Goal: Task Accomplishment & Management: Use online tool/utility

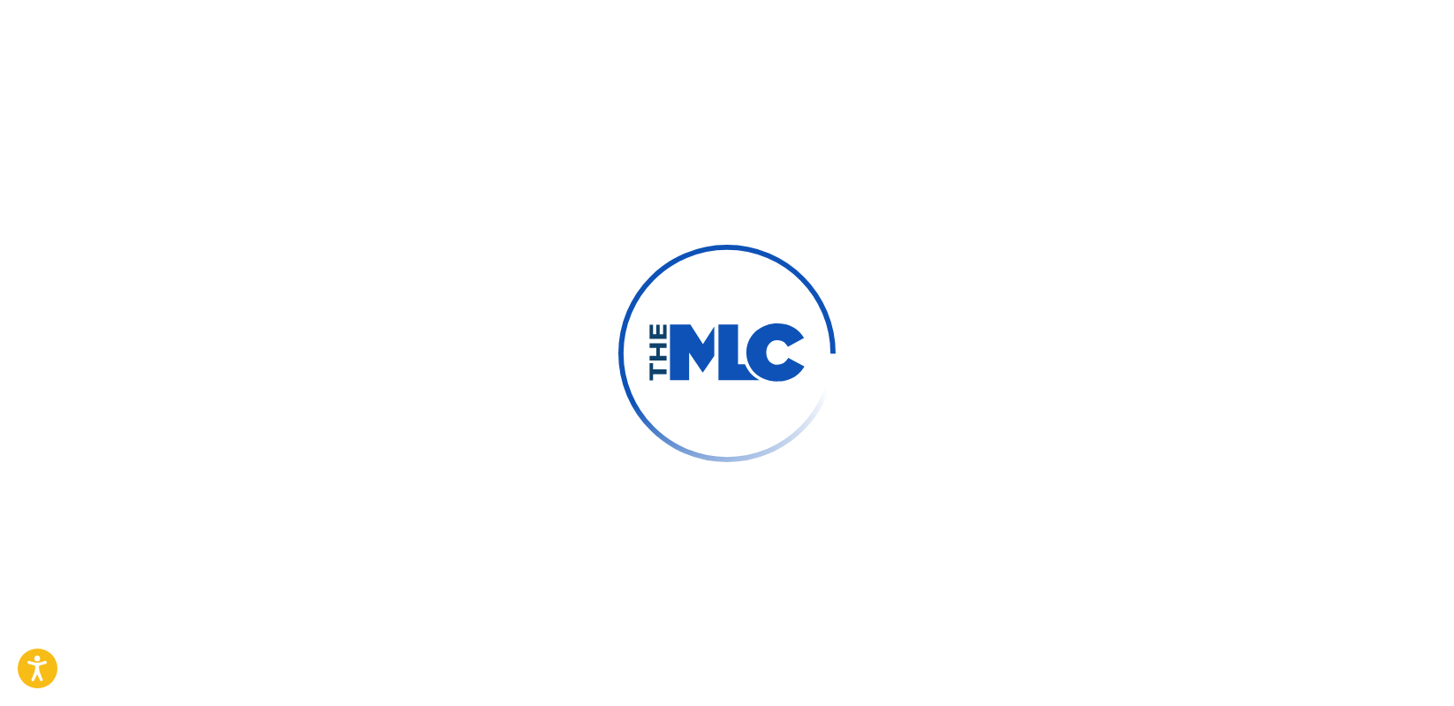
scroll to position [22, 0]
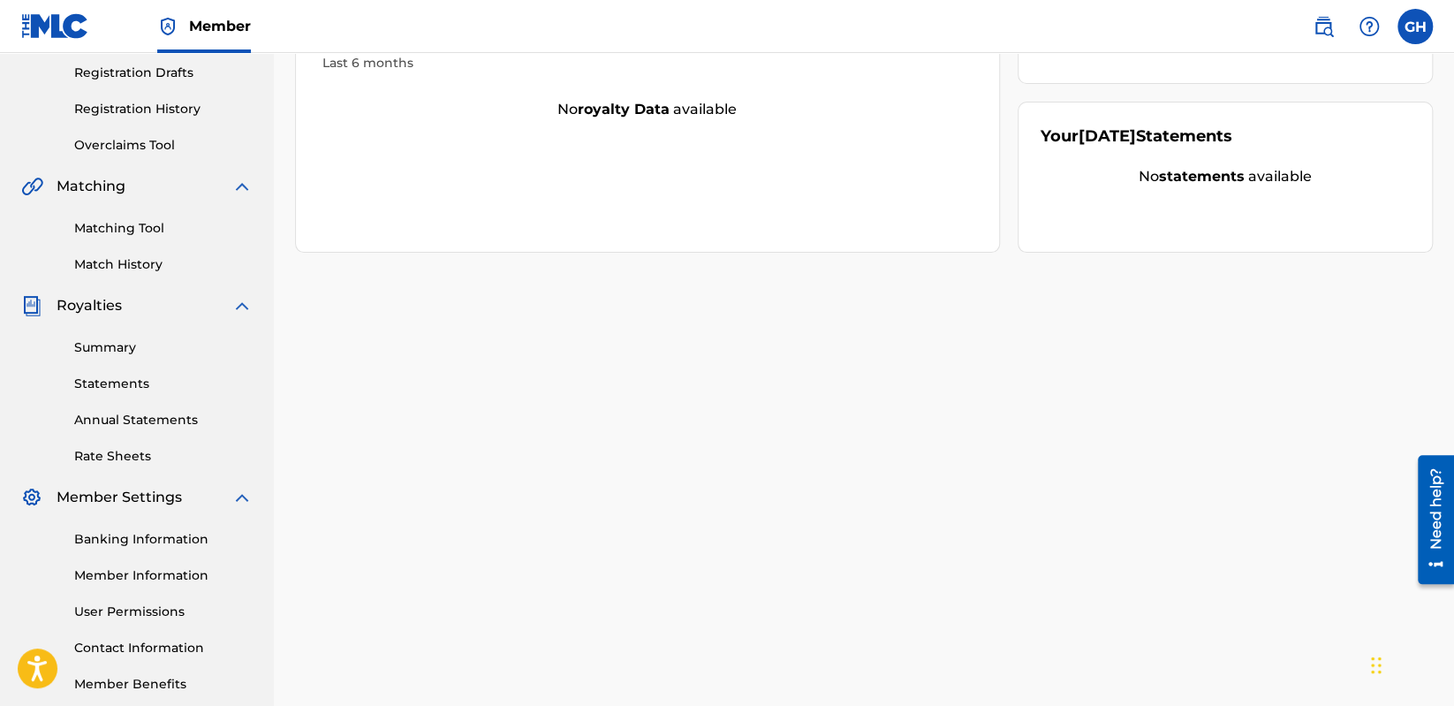
scroll to position [202, 0]
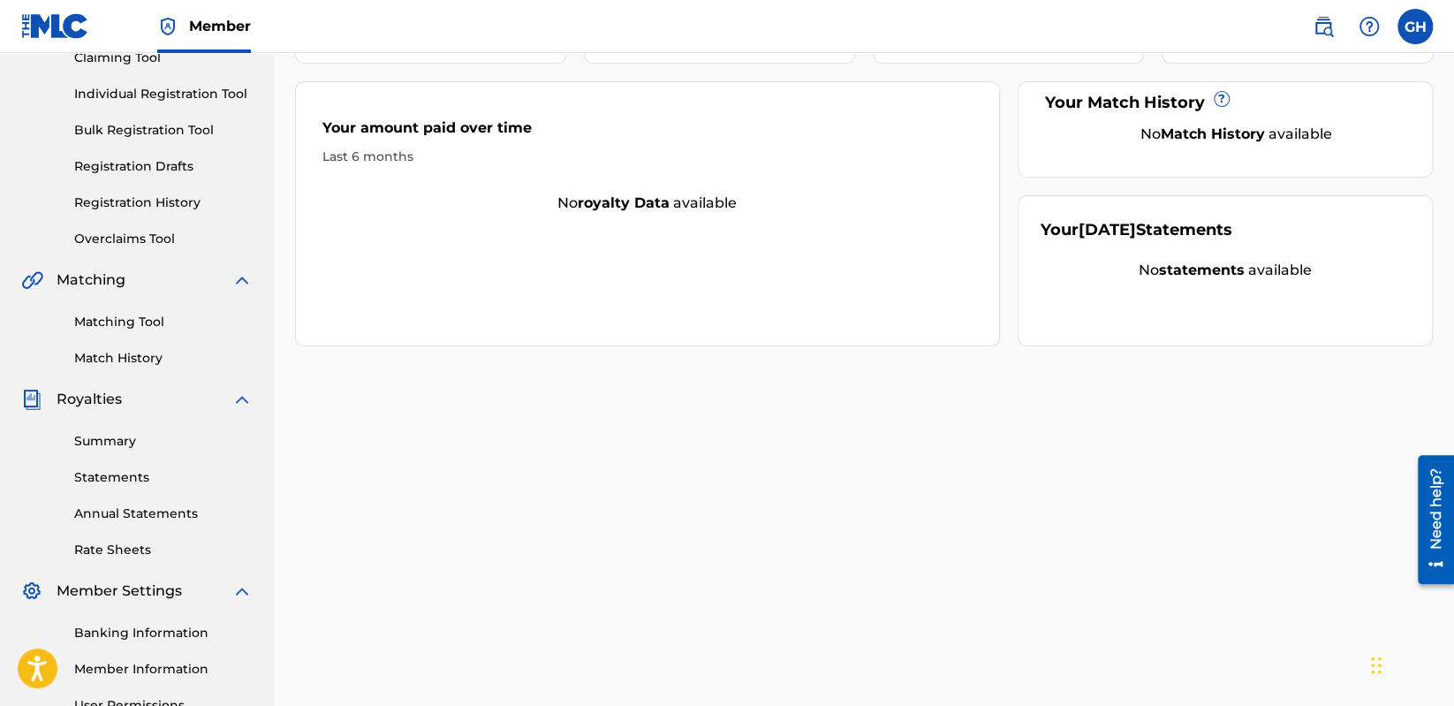
click at [131, 240] on link "Overclaims Tool" at bounding box center [163, 239] width 178 height 19
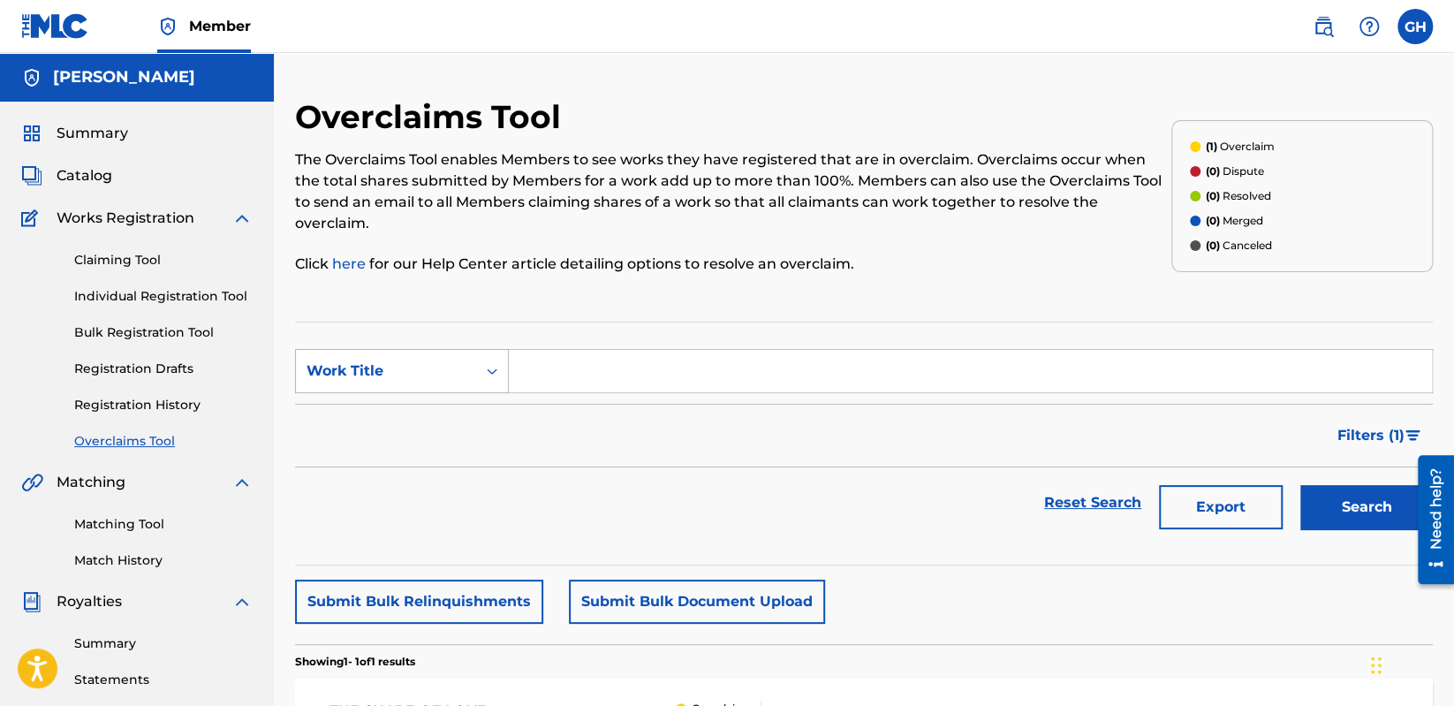
click at [485, 362] on icon "Search Form" at bounding box center [492, 371] width 18 height 18
click at [628, 360] on input "Search Form" at bounding box center [970, 371] width 923 height 42
paste input "THE SHAPE OF LOVE"
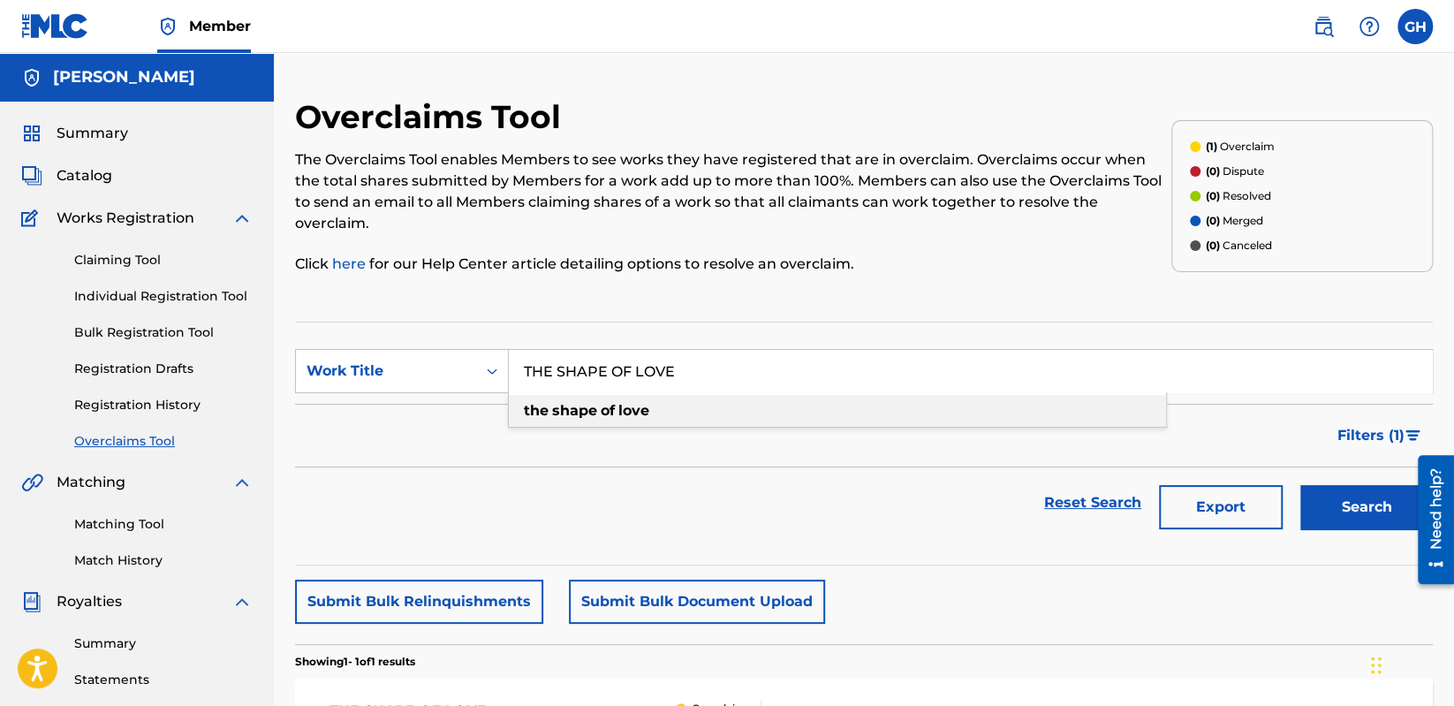
click at [613, 402] on strong "of" at bounding box center [608, 410] width 14 height 17
type input "the shape of love"
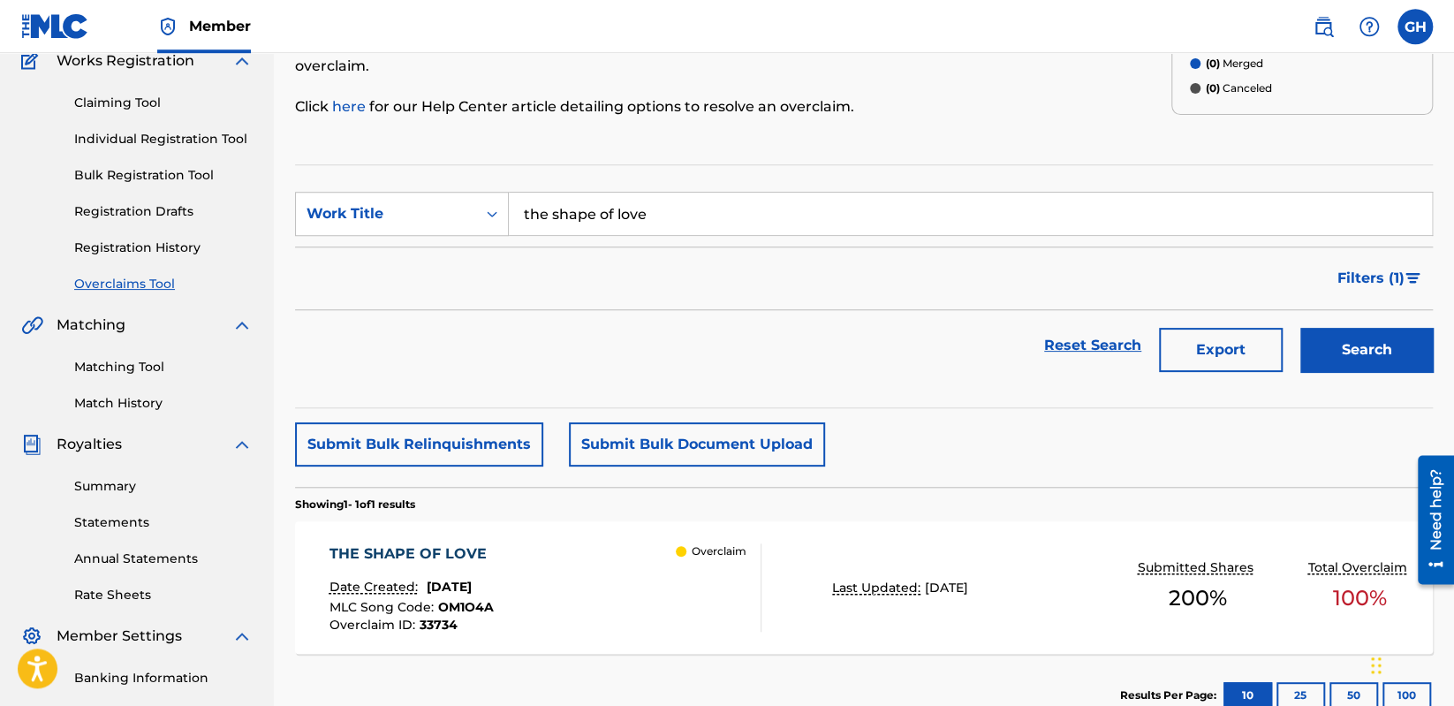
scroll to position [187, 0]
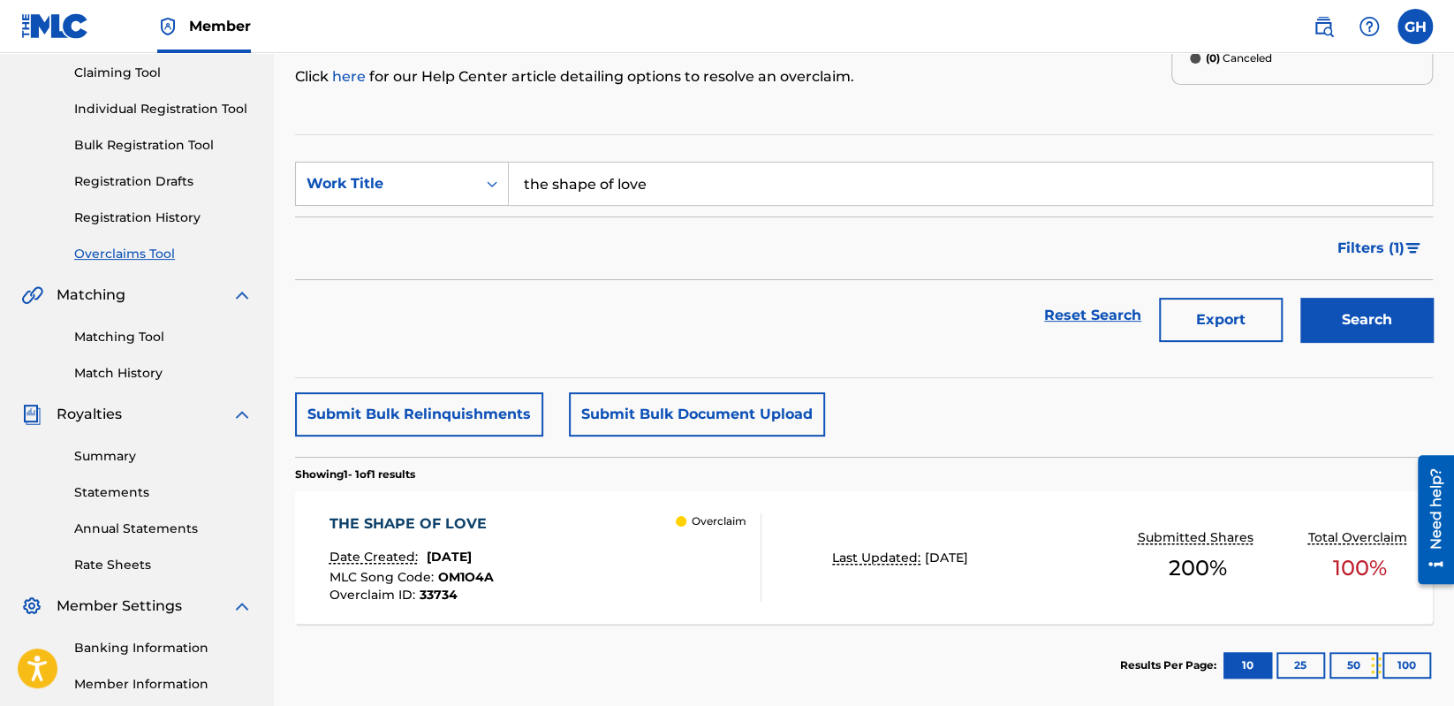
click at [1357, 300] on button "Search" at bounding box center [1367, 320] width 133 height 44
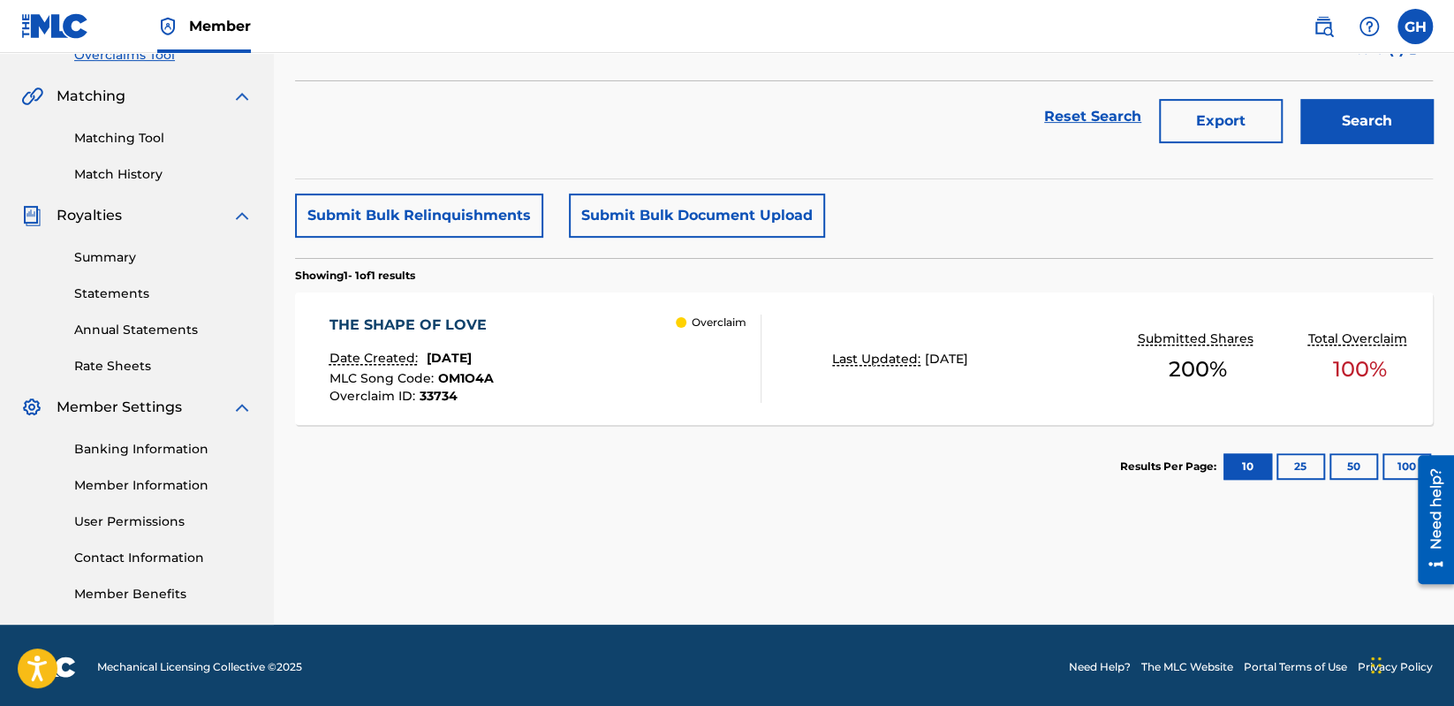
scroll to position [390, 0]
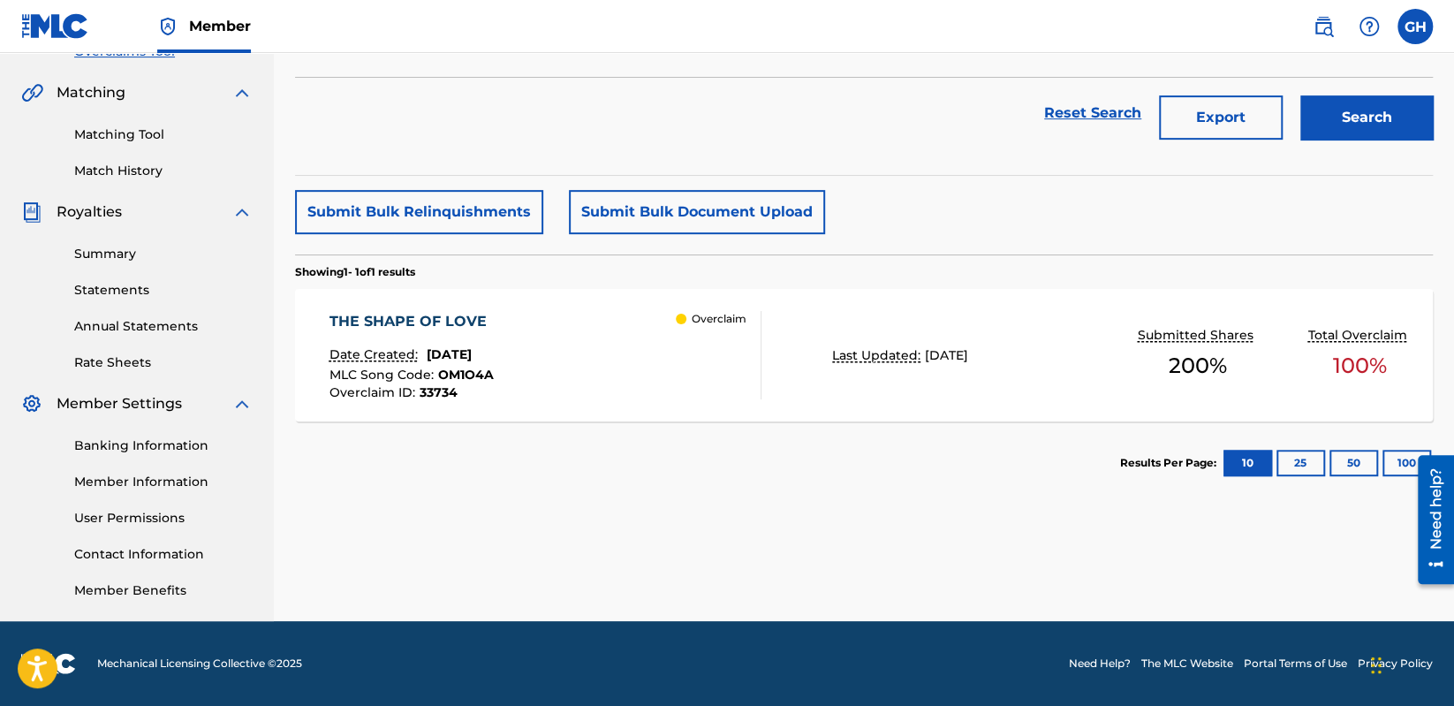
click at [393, 311] on div "THE SHAPE OF LOVE" at bounding box center [413, 321] width 166 height 21
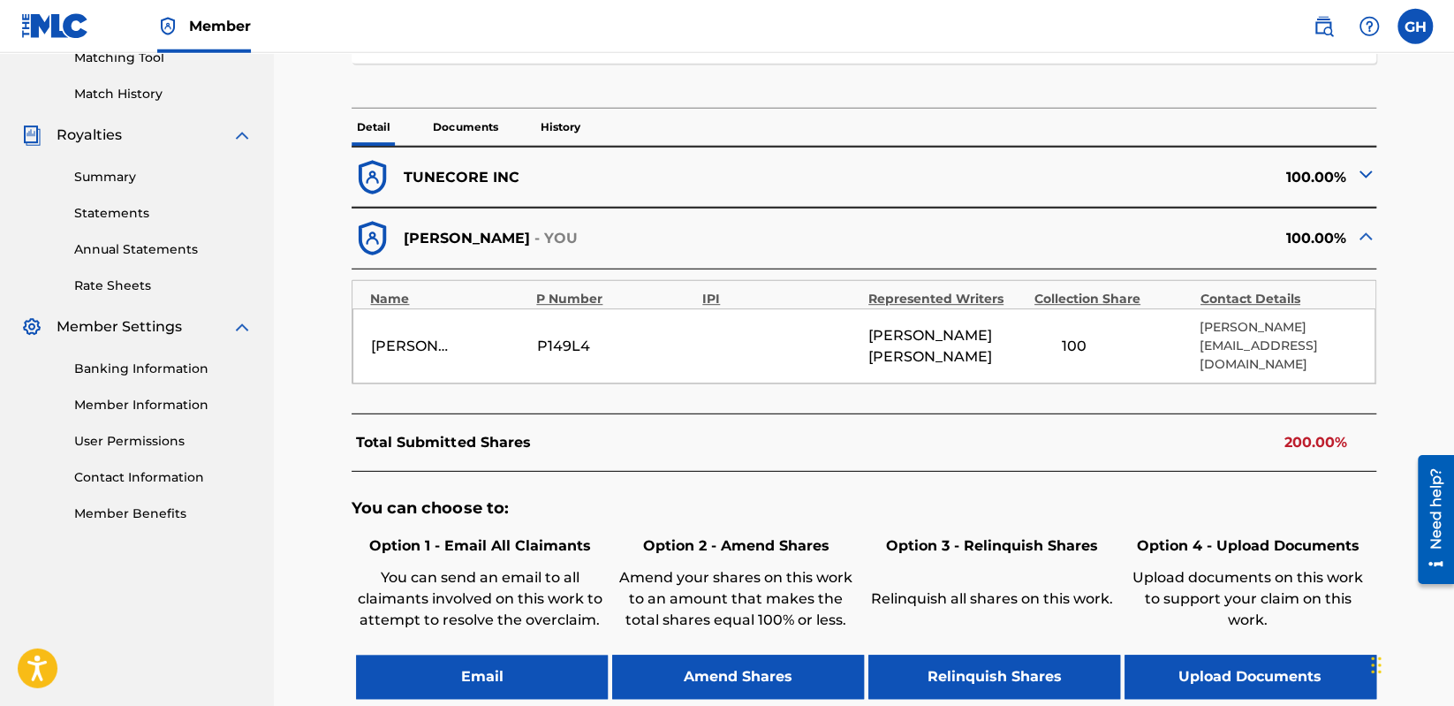
scroll to position [468, 0]
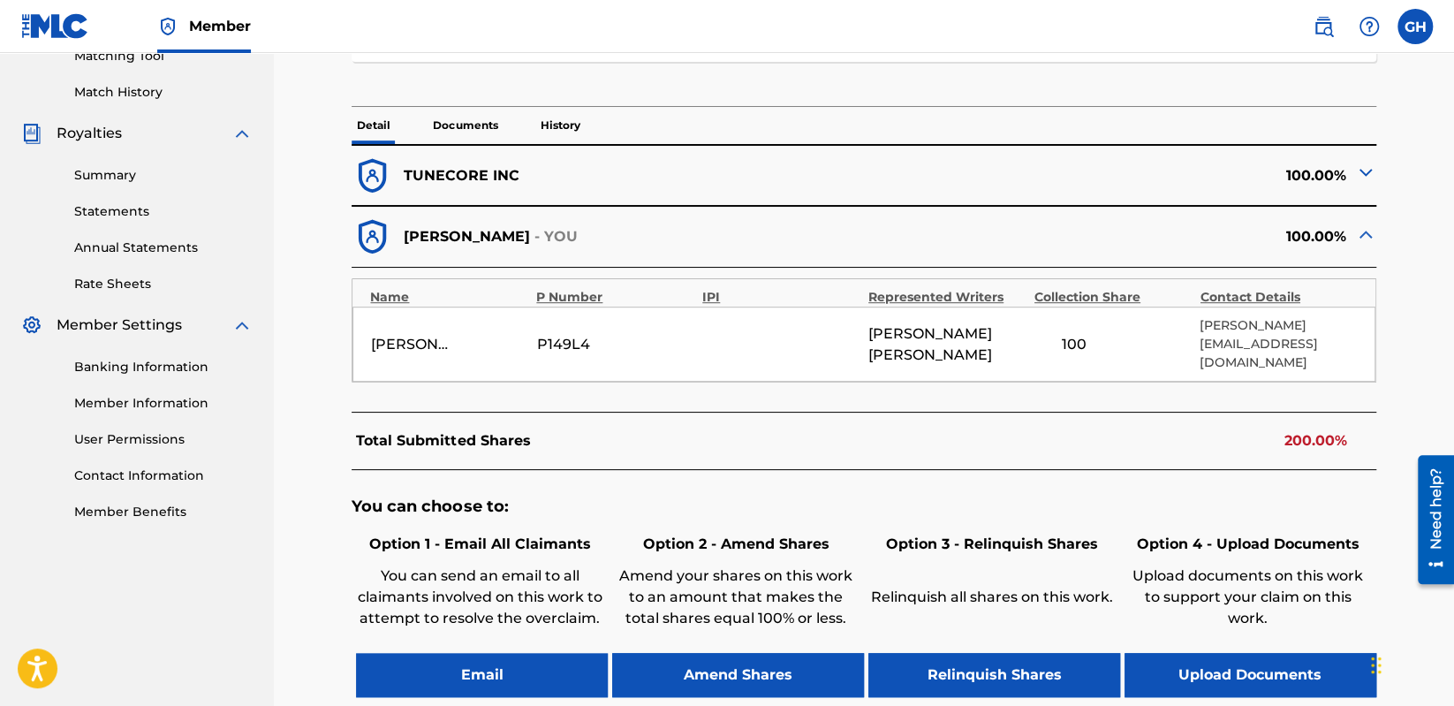
click at [1363, 171] on img at bounding box center [1365, 172] width 21 height 21
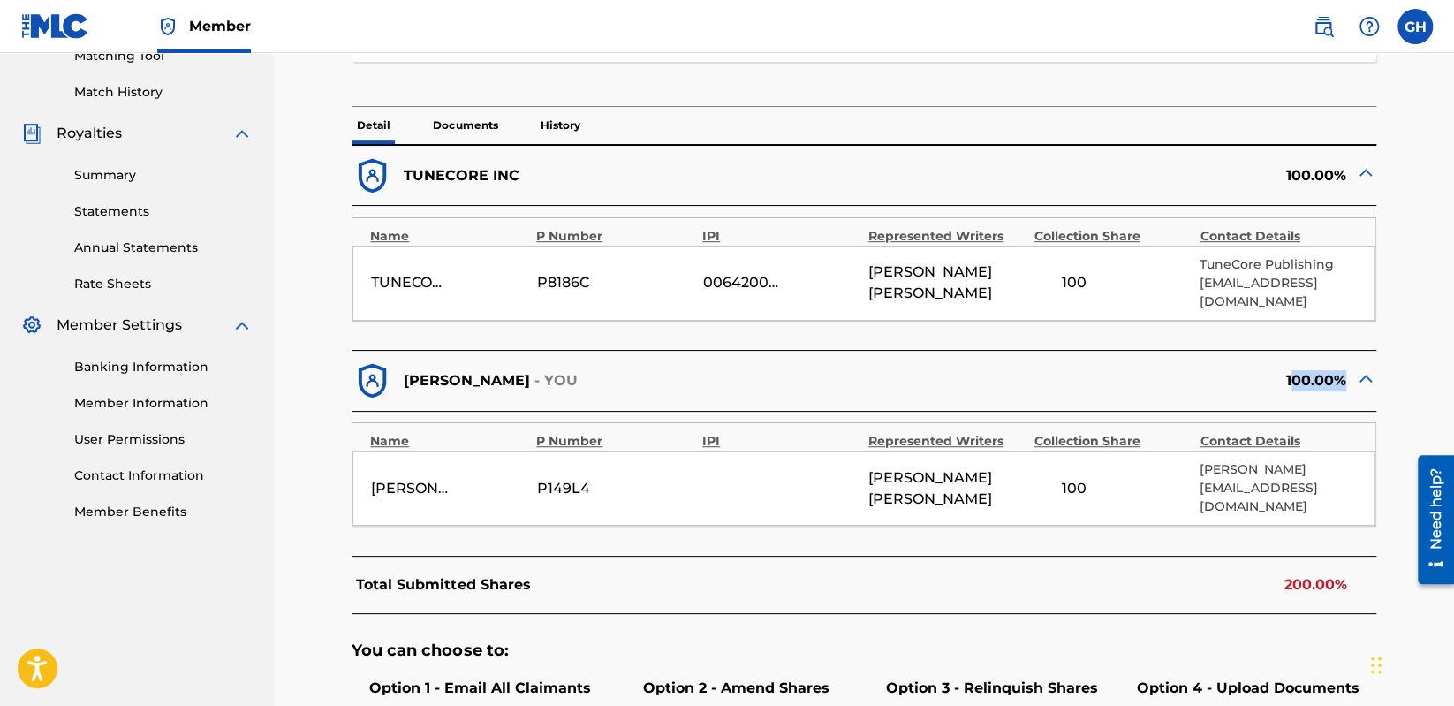
drag, startPoint x: 1340, startPoint y: 365, endPoint x: 1294, endPoint y: 364, distance: 46.0
click at [1294, 364] on div "100.00%" at bounding box center [1120, 381] width 512 height 41
click at [1225, 497] on div "[PERSON_NAME] P149L4 [PERSON_NAME] 100 [PERSON_NAME] [PERSON_NAME][EMAIL_ADDRES…" at bounding box center [864, 488] width 1022 height 75
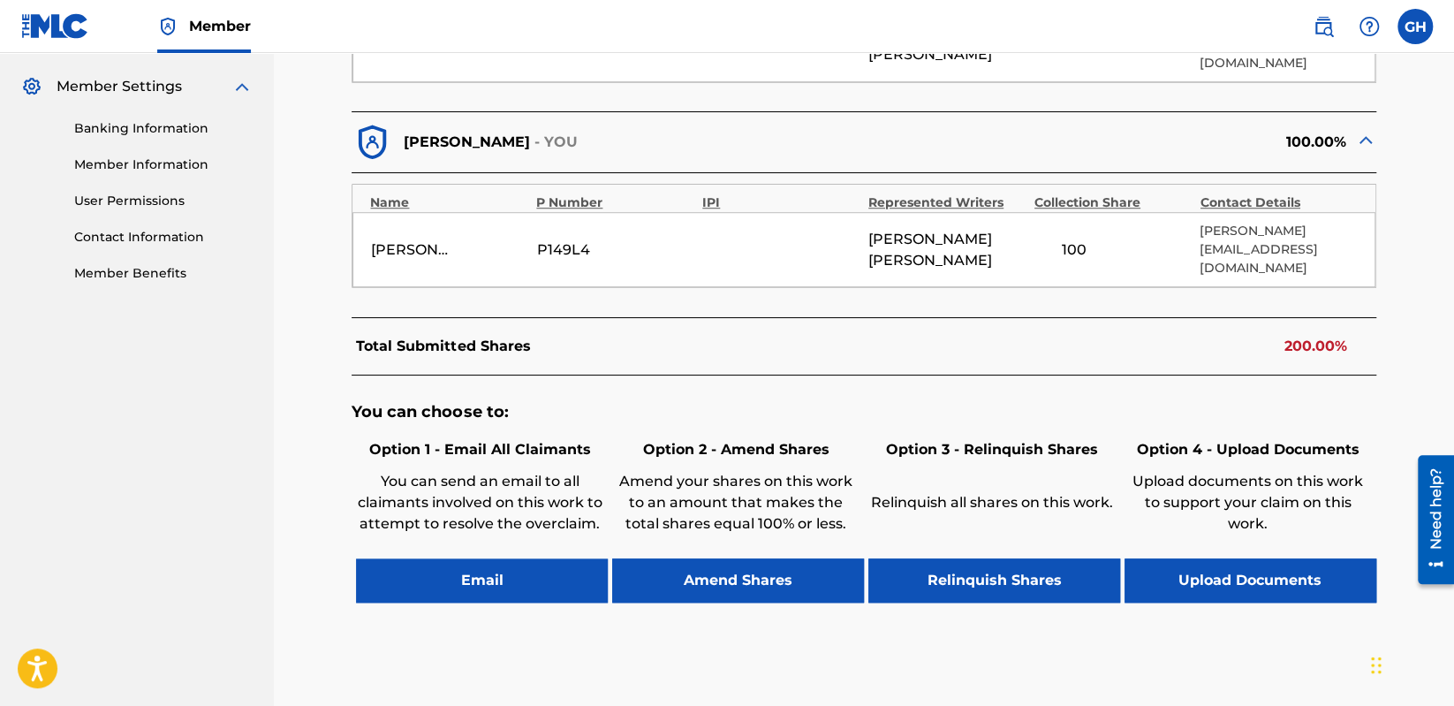
scroll to position [613, 0]
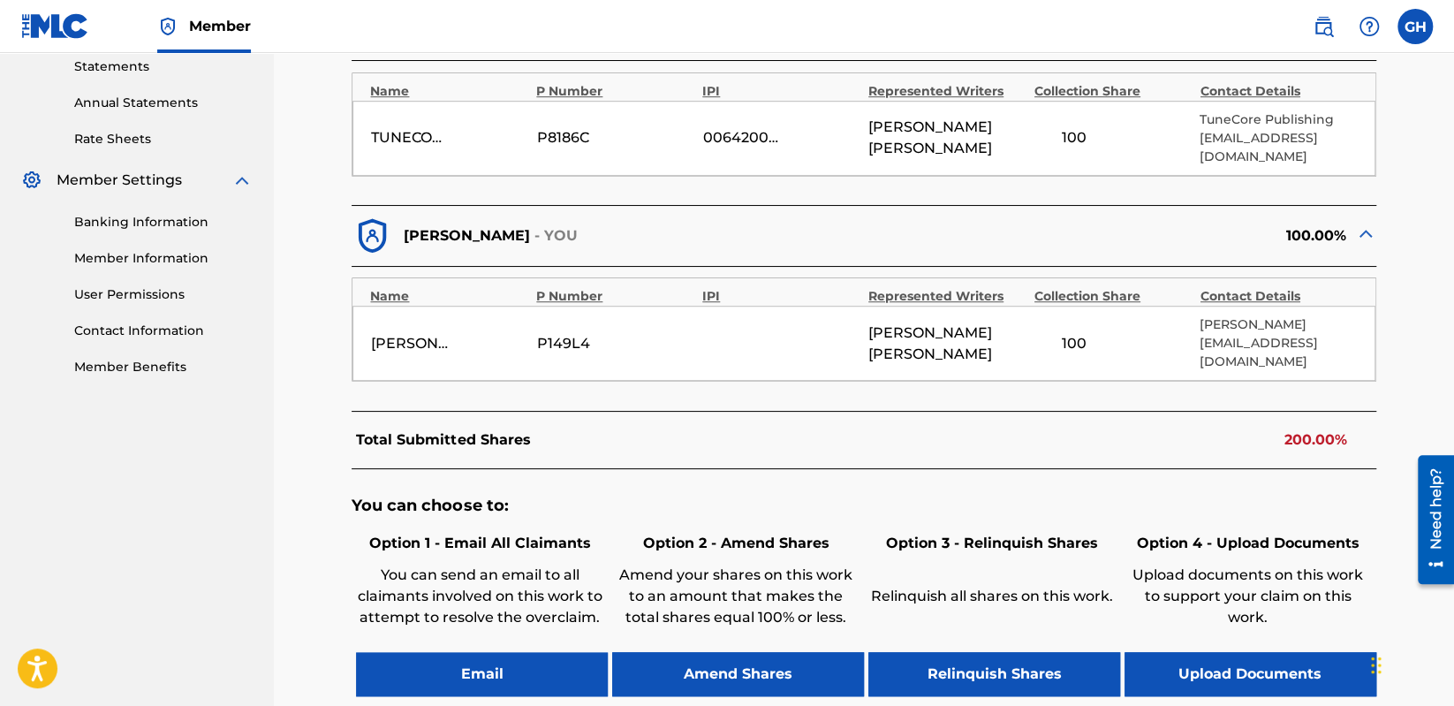
click at [750, 652] on button "Amend Shares" at bounding box center [738, 674] width 252 height 44
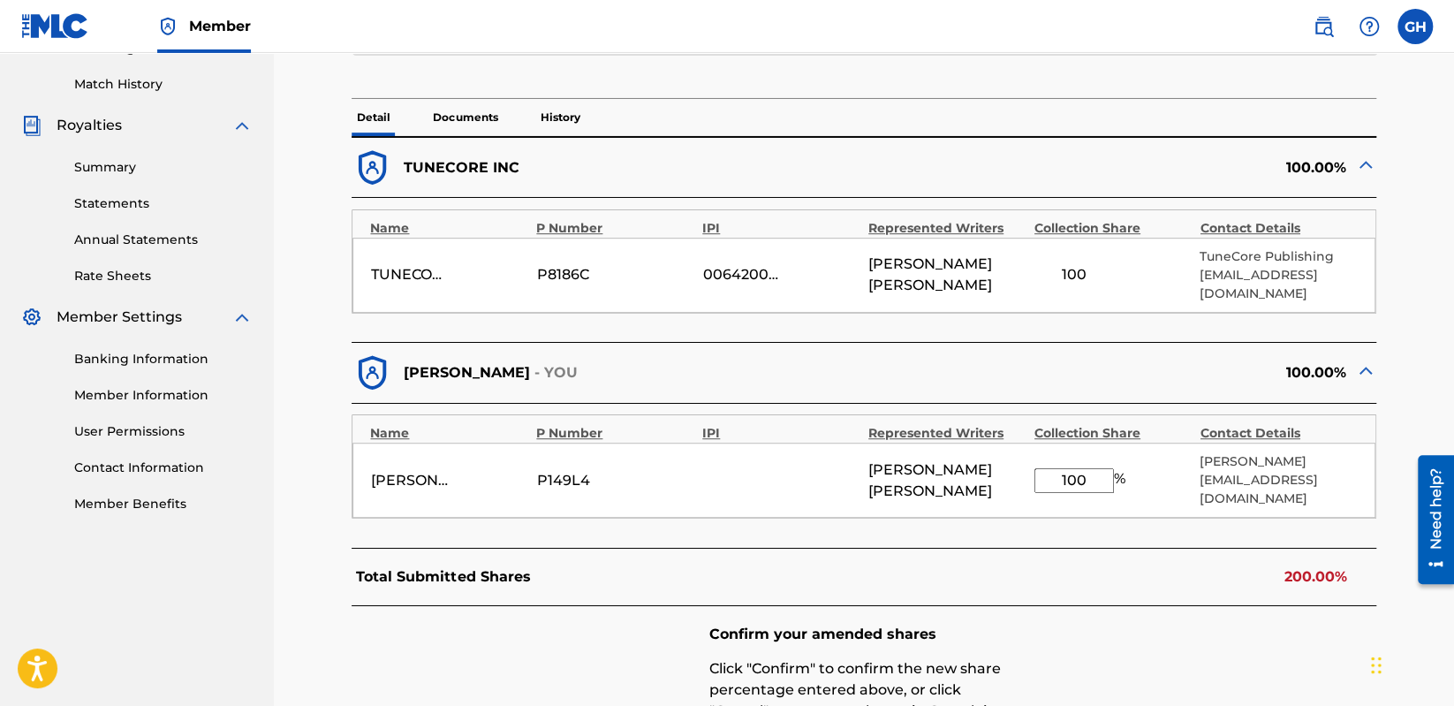
scroll to position [468, 0]
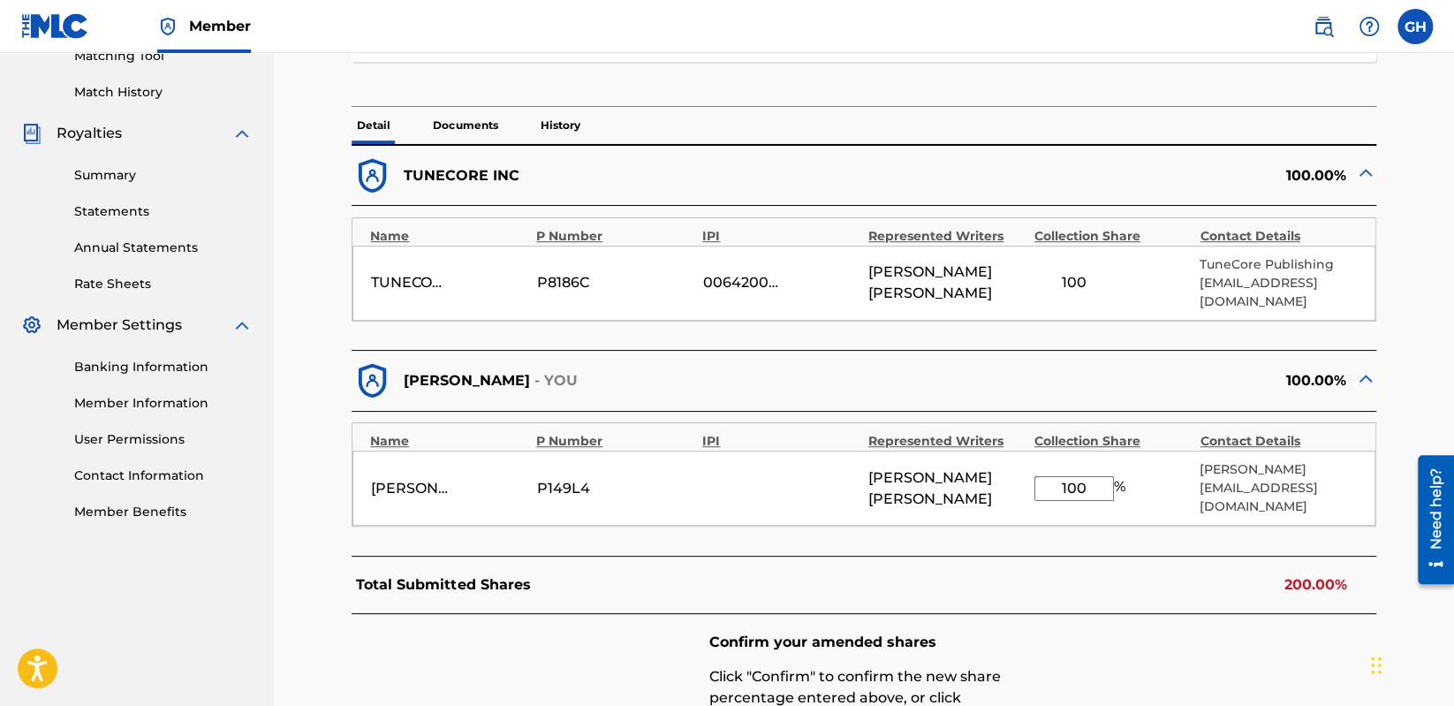
drag, startPoint x: 1096, startPoint y: 469, endPoint x: 1011, endPoint y: 463, distance: 85.1
click at [1035, 476] on input "100" at bounding box center [1075, 488] width 80 height 25
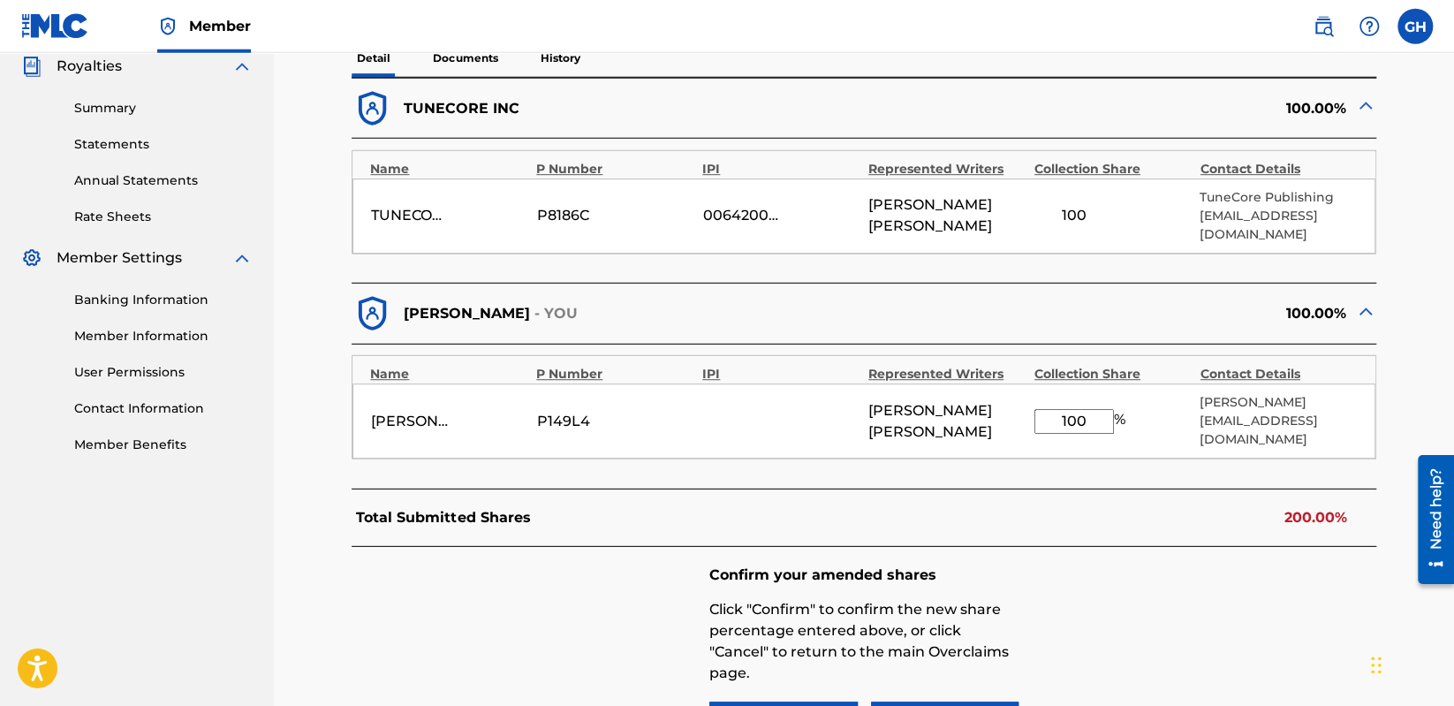
scroll to position [656, 0]
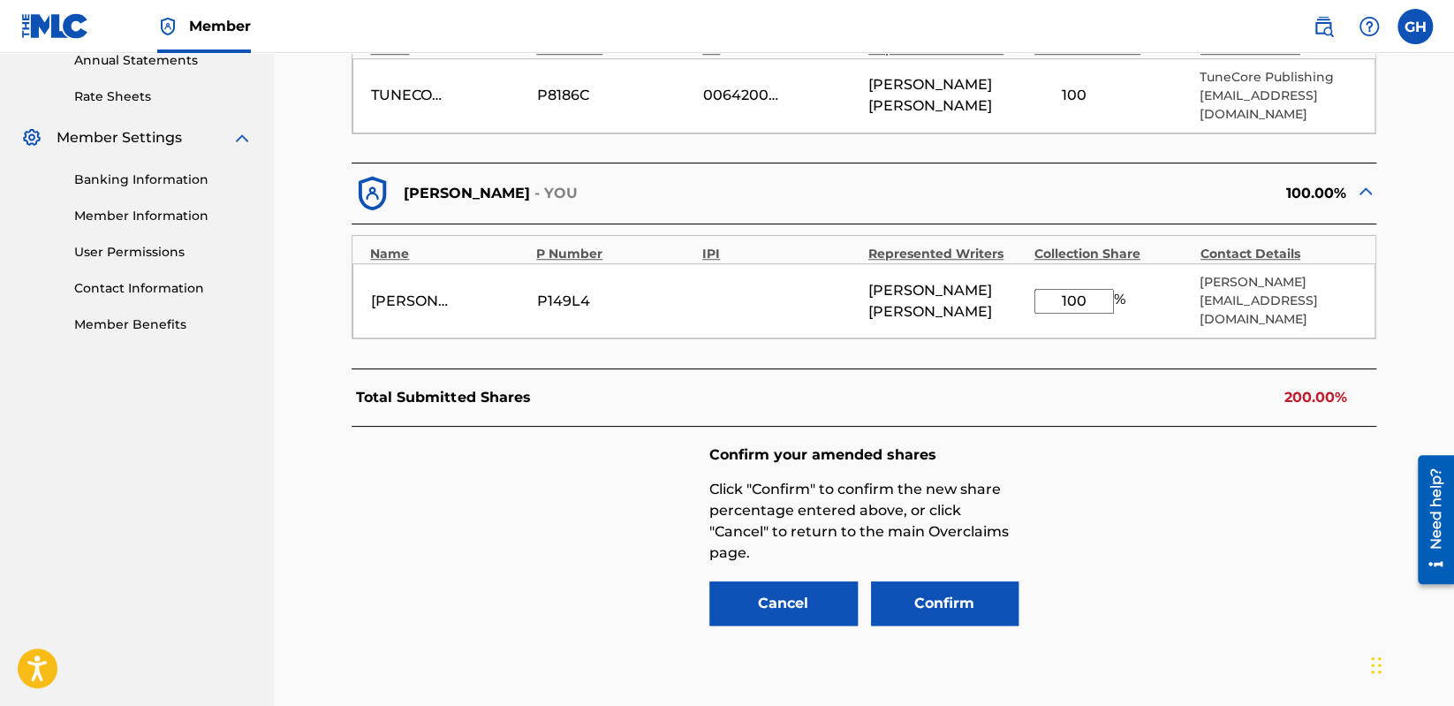
click at [796, 581] on button "Cancel" at bounding box center [784, 603] width 148 height 44
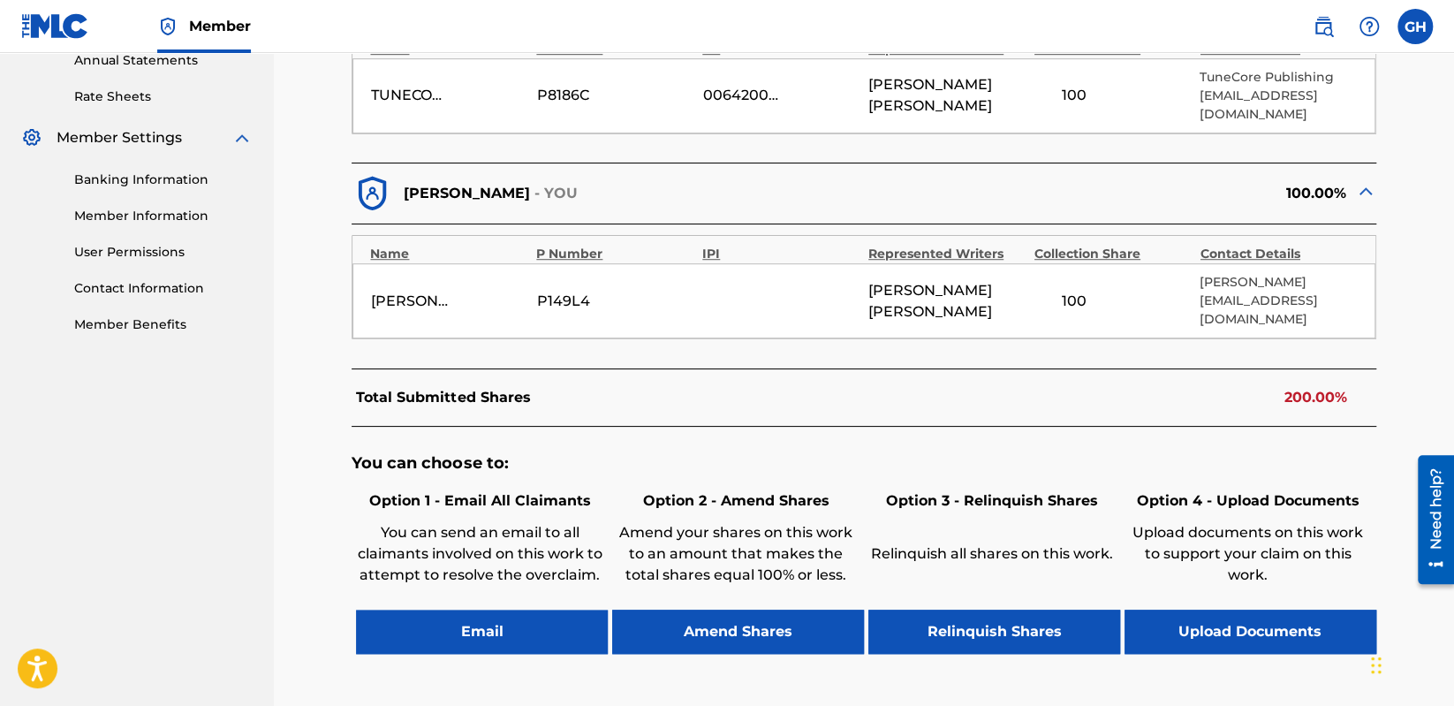
click at [994, 610] on button "Relinquish Shares" at bounding box center [995, 632] width 252 height 44
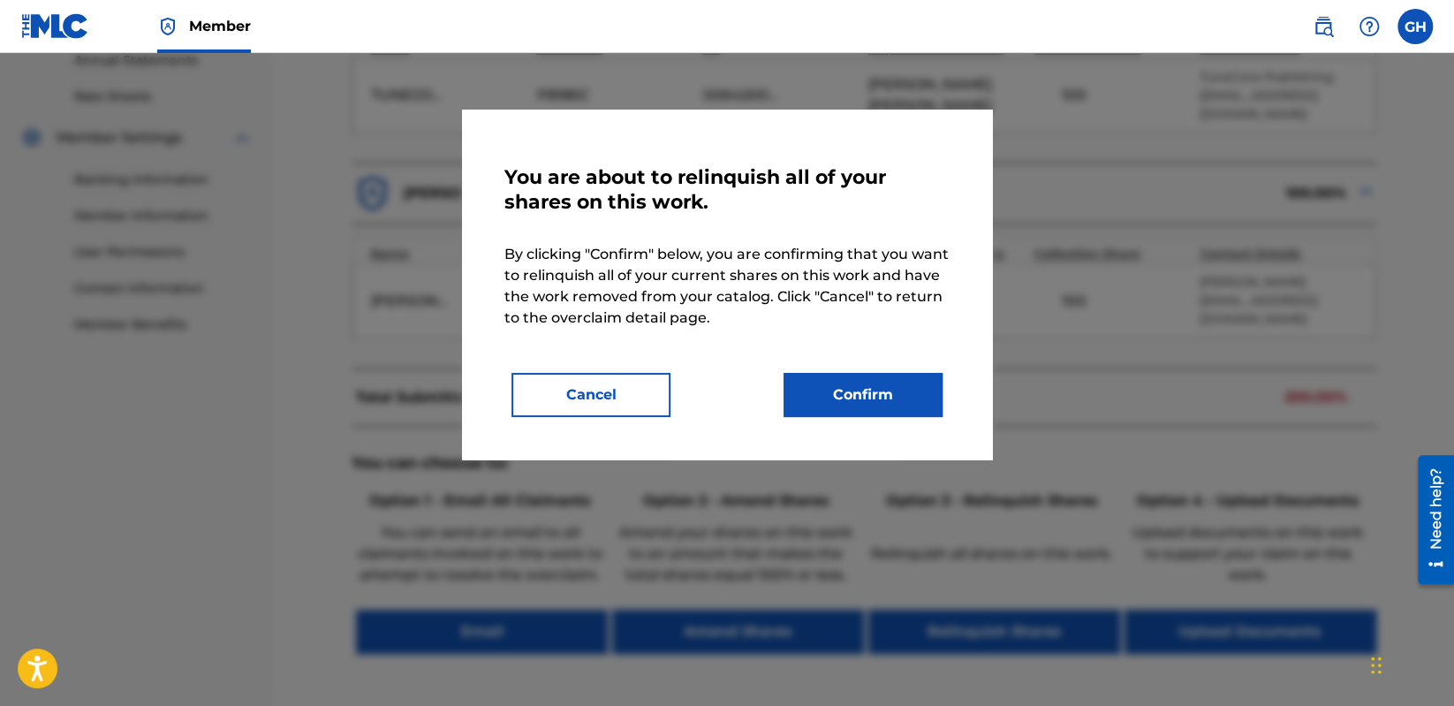
click at [624, 385] on button "Cancel" at bounding box center [591, 395] width 159 height 44
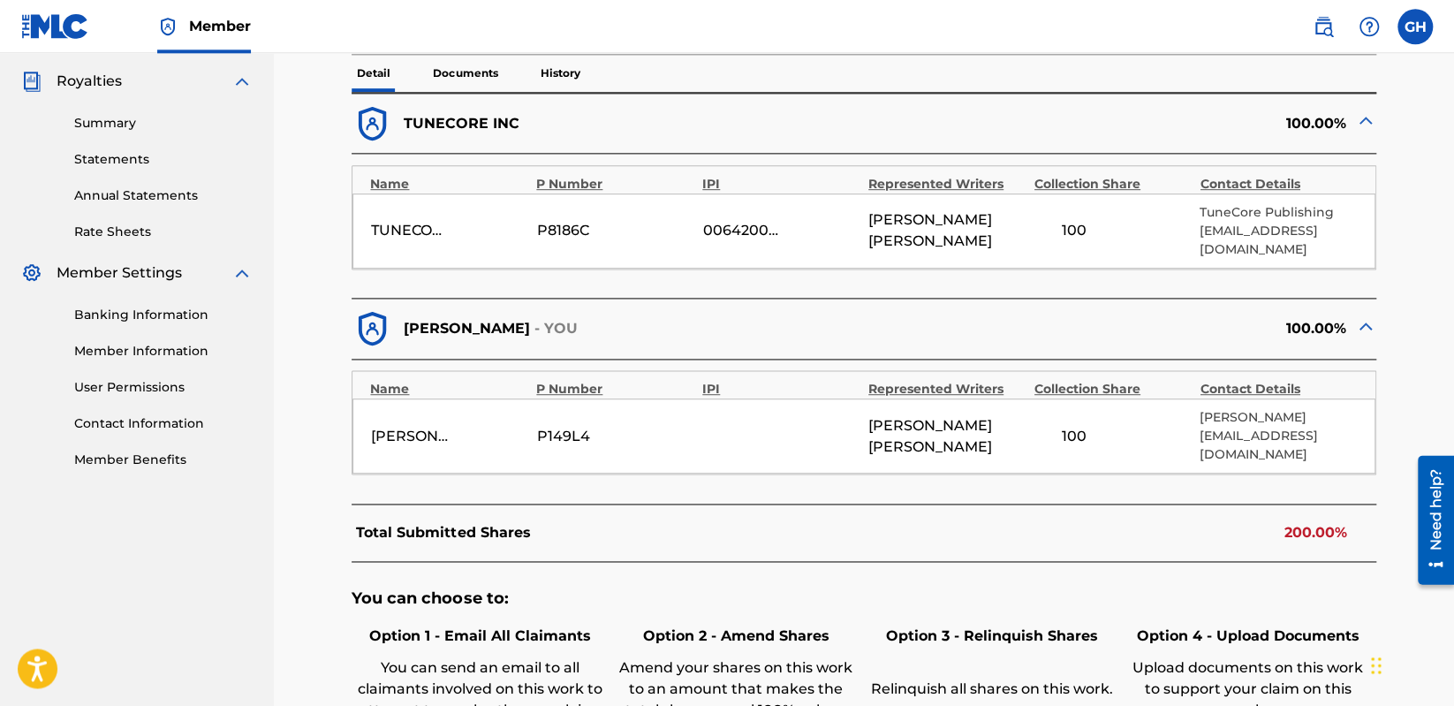
scroll to position [562, 0]
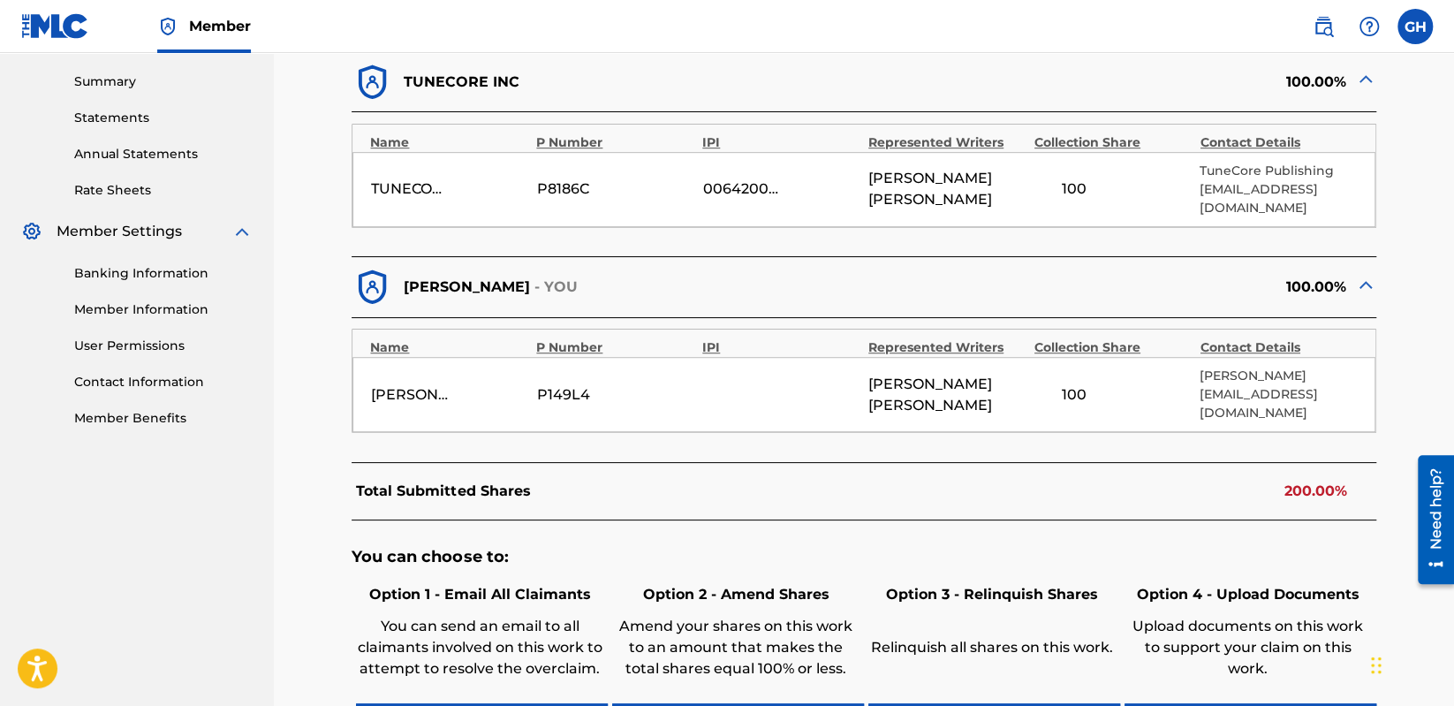
click at [1367, 274] on img at bounding box center [1365, 284] width 21 height 21
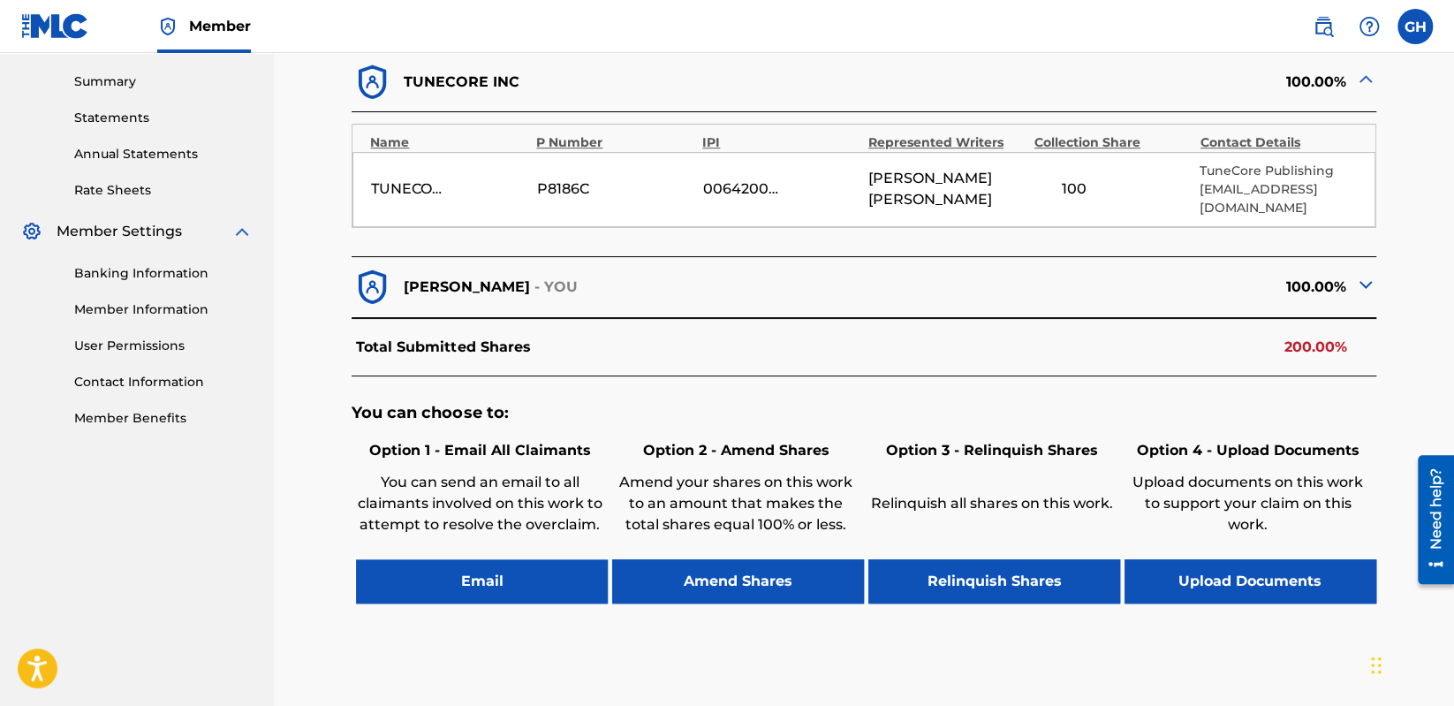
click at [1367, 274] on img at bounding box center [1365, 284] width 21 height 21
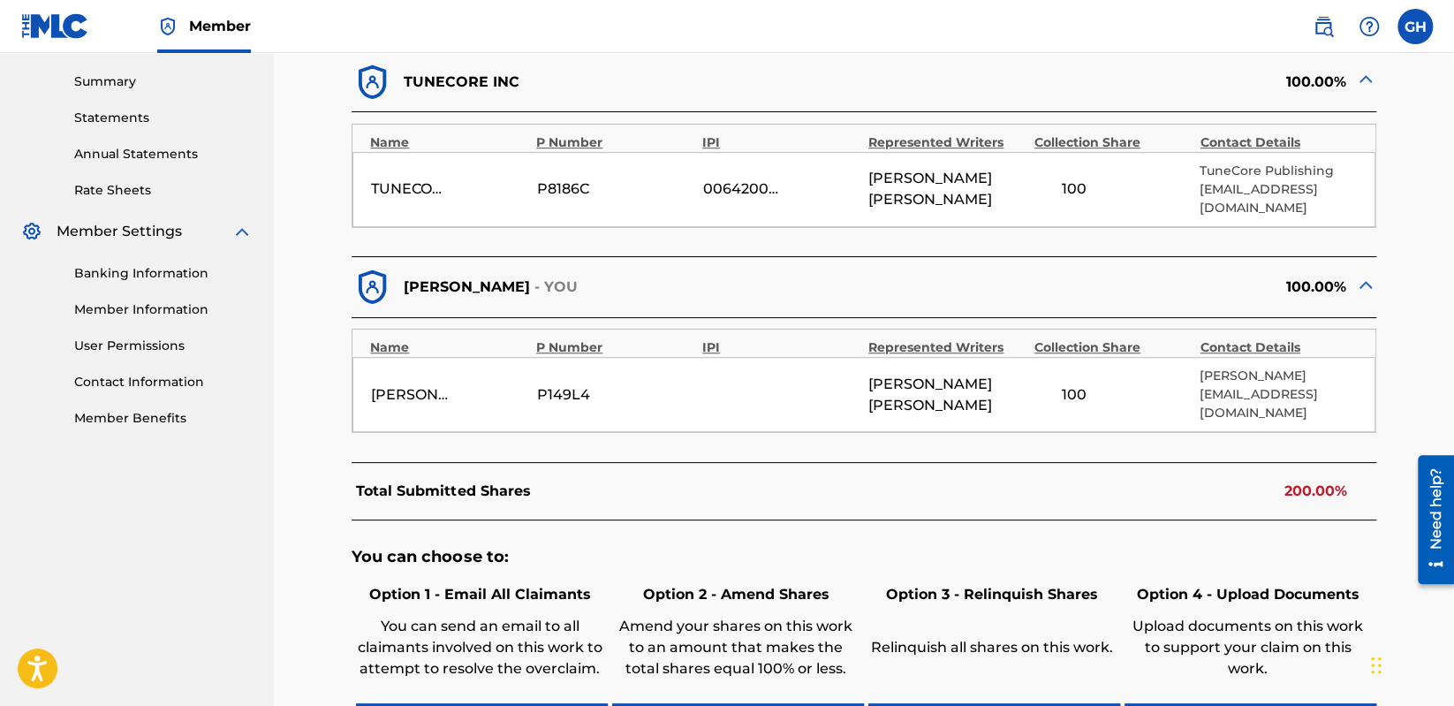
click at [1362, 77] on img at bounding box center [1365, 78] width 21 height 21
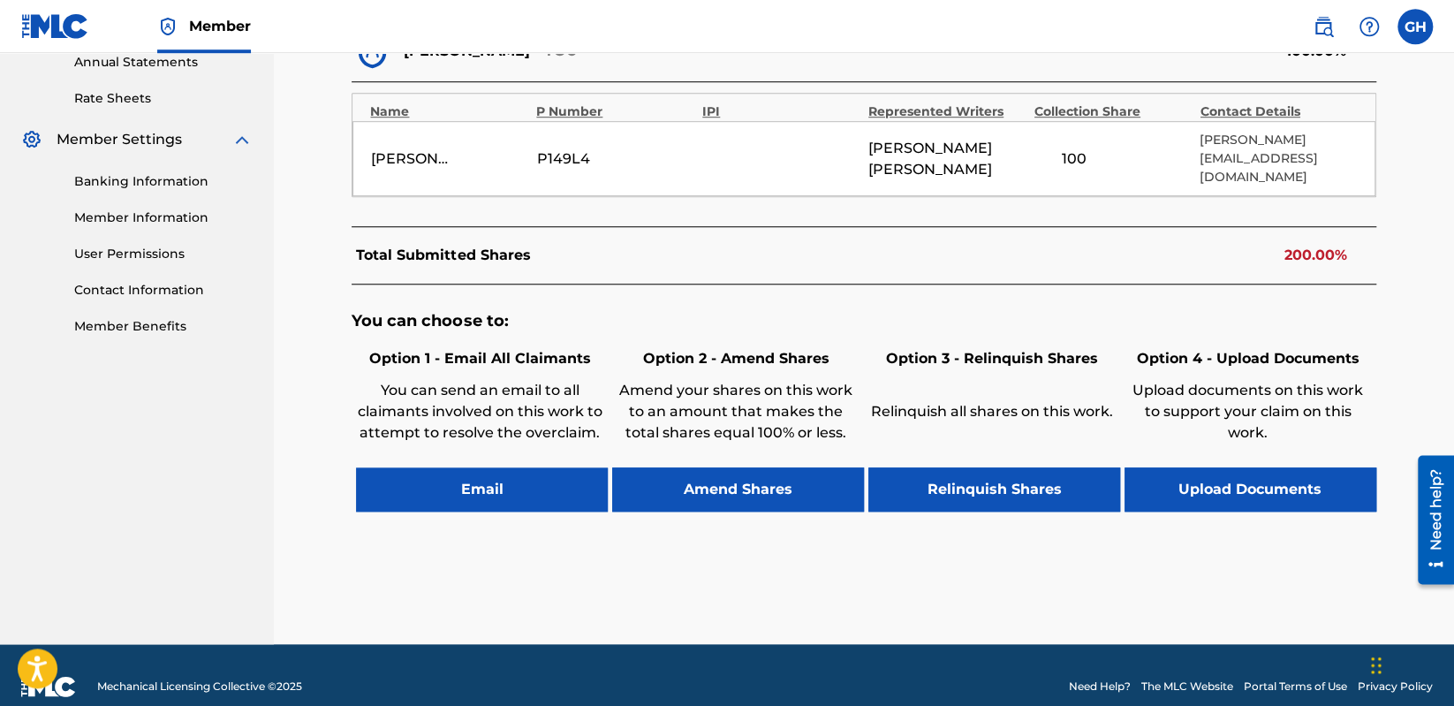
scroll to position [656, 0]
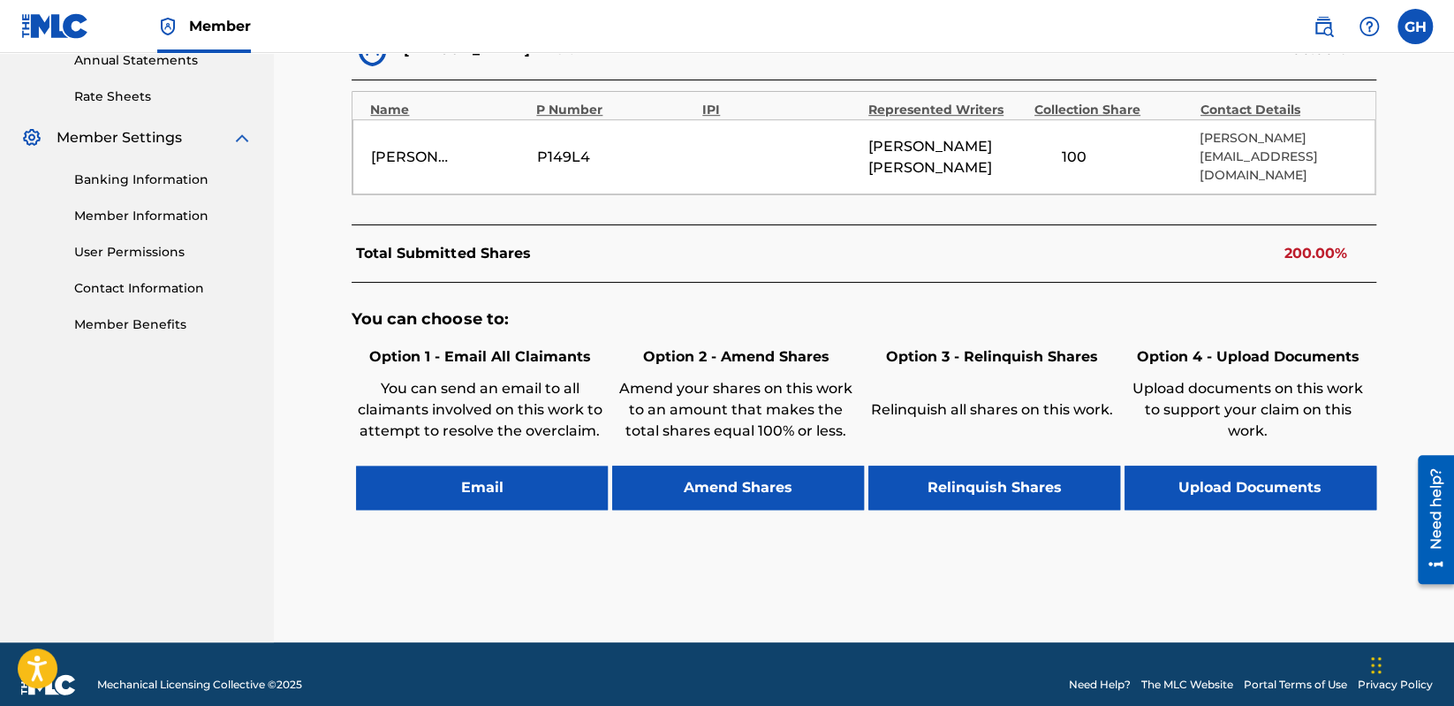
click at [751, 494] on button "Amend Shares" at bounding box center [738, 488] width 252 height 44
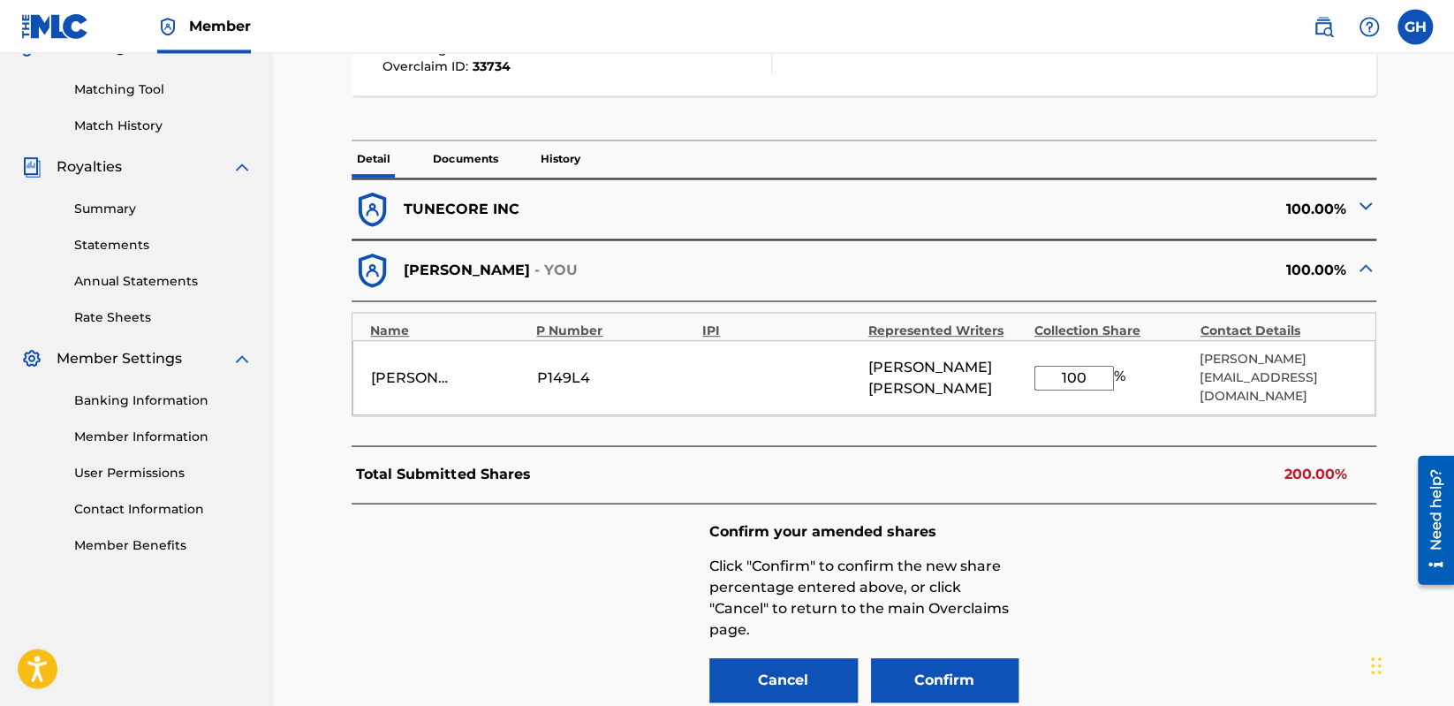
scroll to position [437, 0]
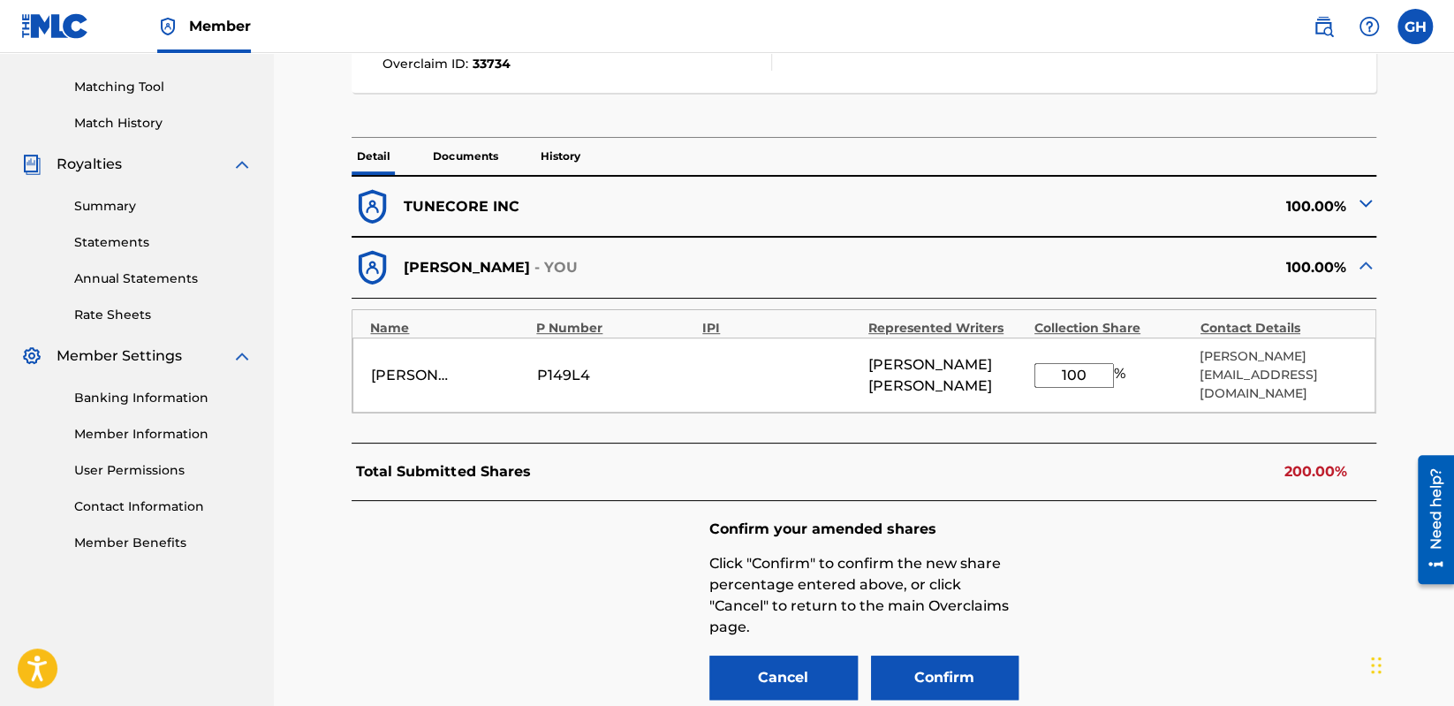
drag, startPoint x: 1094, startPoint y: 376, endPoint x: 980, endPoint y: 371, distance: 114.1
click at [1035, 371] on input "100" at bounding box center [1075, 375] width 80 height 25
type input "0"
click at [940, 675] on button "Confirm" at bounding box center [945, 678] width 148 height 44
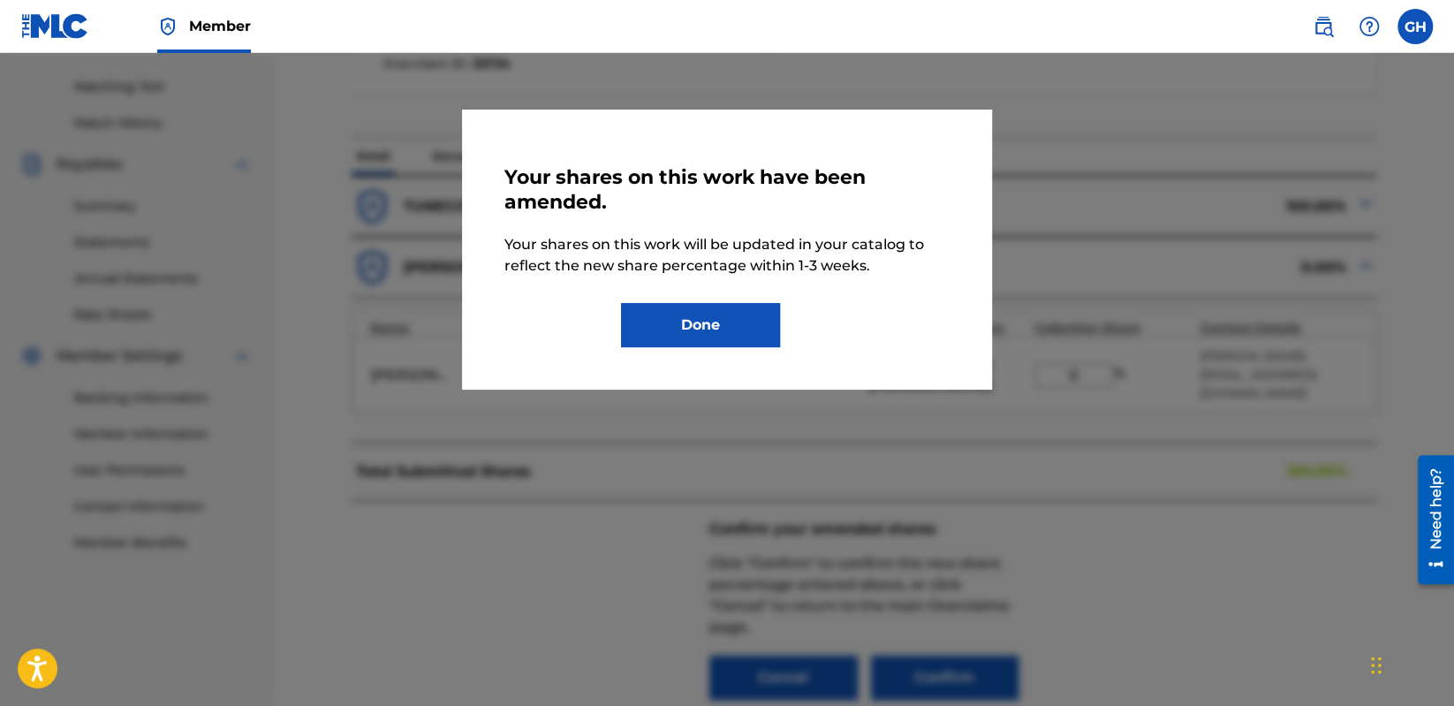
click at [694, 326] on button "Done" at bounding box center [700, 325] width 159 height 44
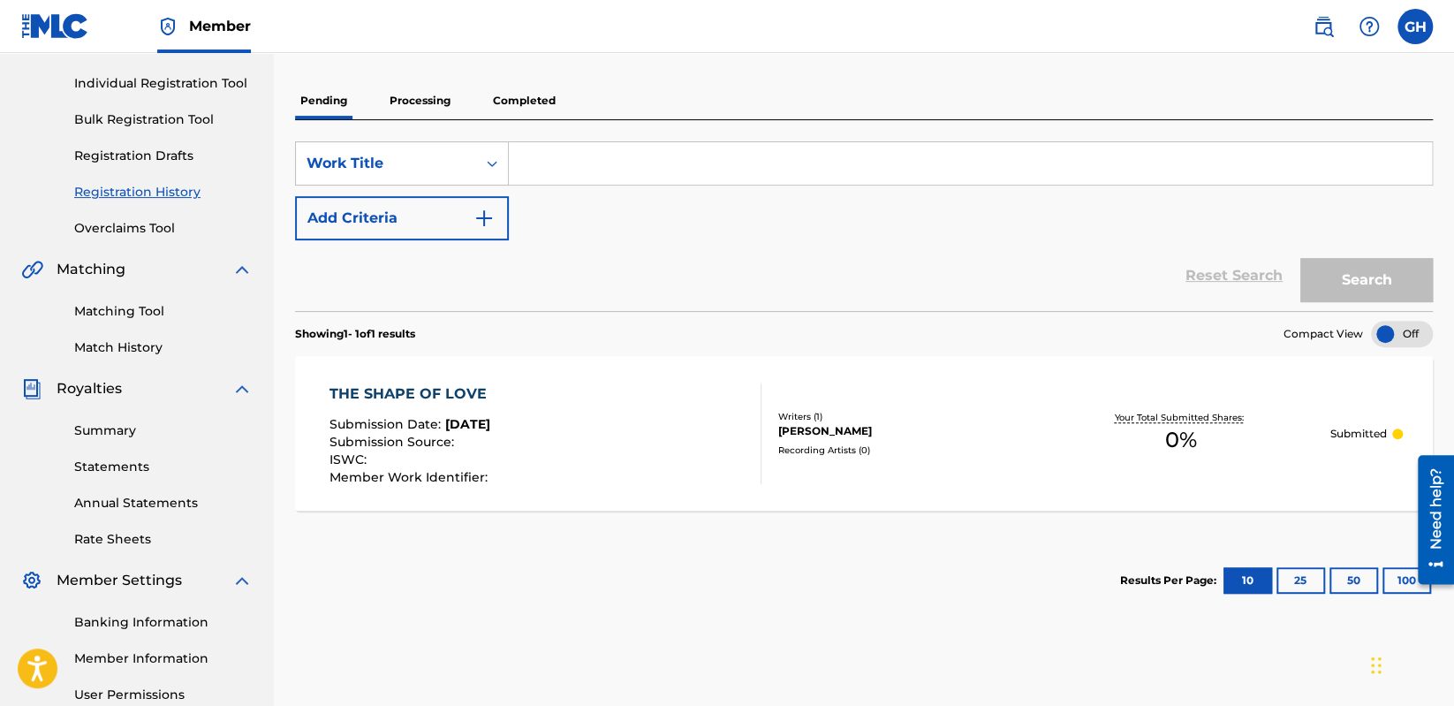
scroll to position [281, 0]
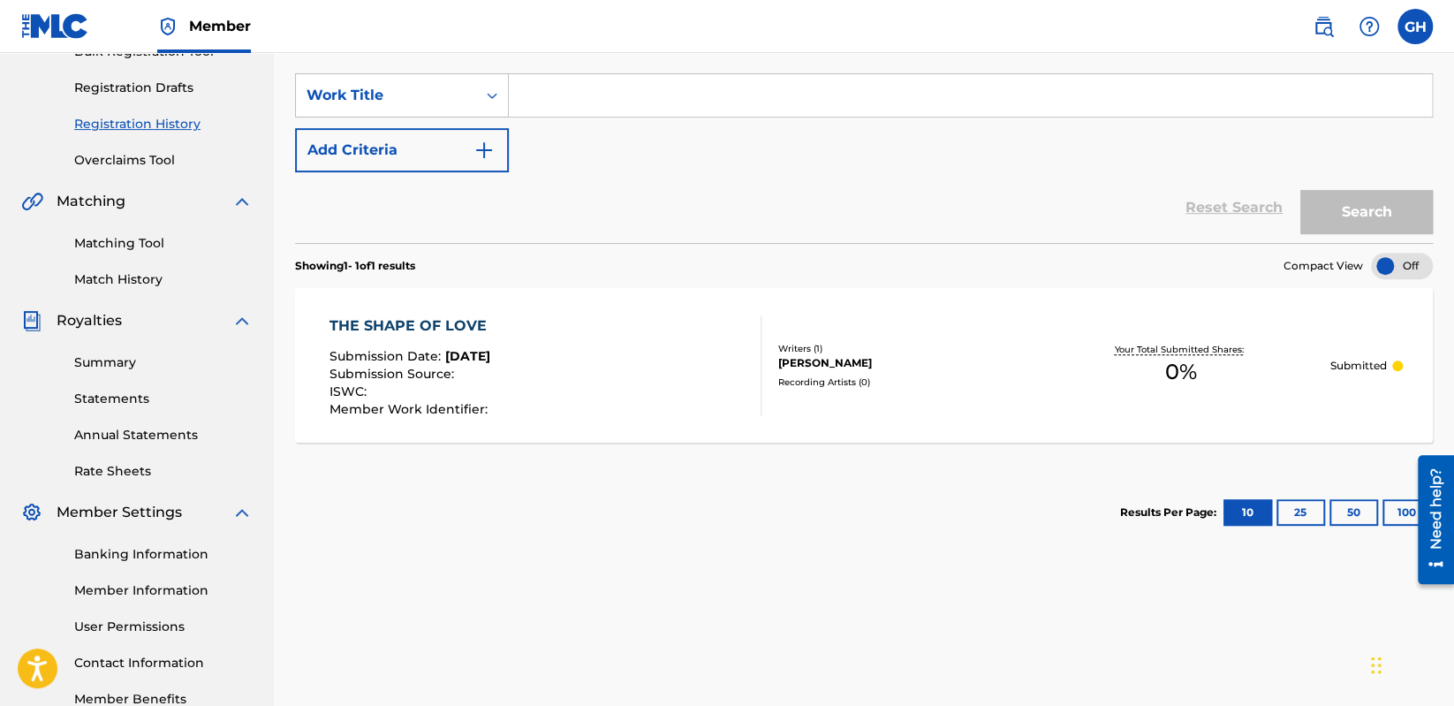
click at [409, 326] on div "THE SHAPE OF LOVE" at bounding box center [413, 325] width 166 height 21
